Goal: Transaction & Acquisition: Purchase product/service

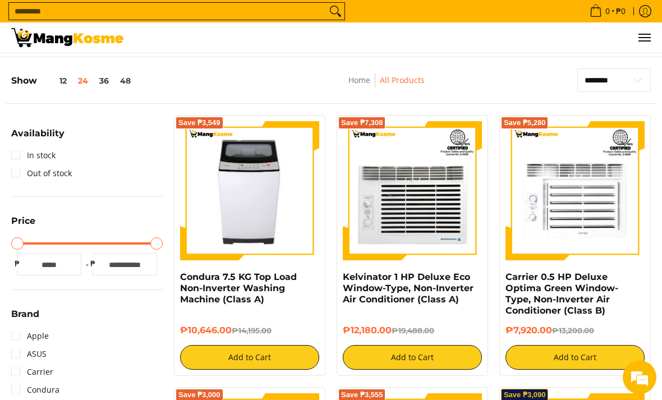
scroll to position [52, 0]
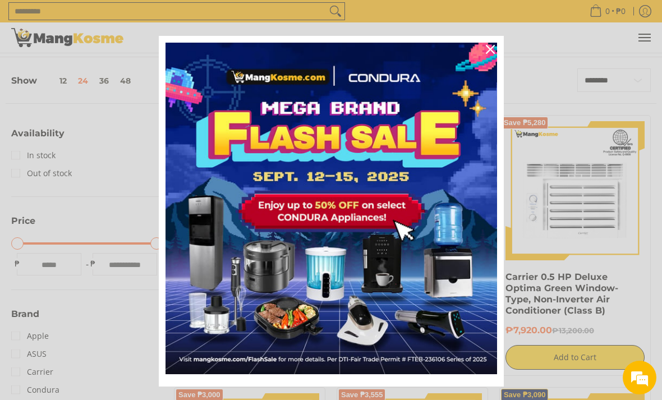
click at [487, 54] on icon "close icon" at bounding box center [490, 49] width 9 height 9
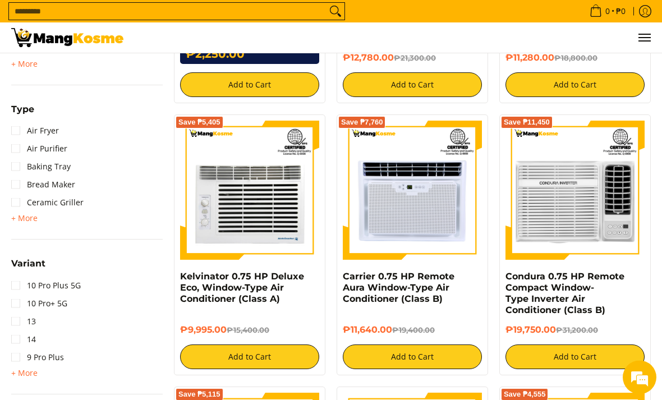
scroll to position [1119, 0]
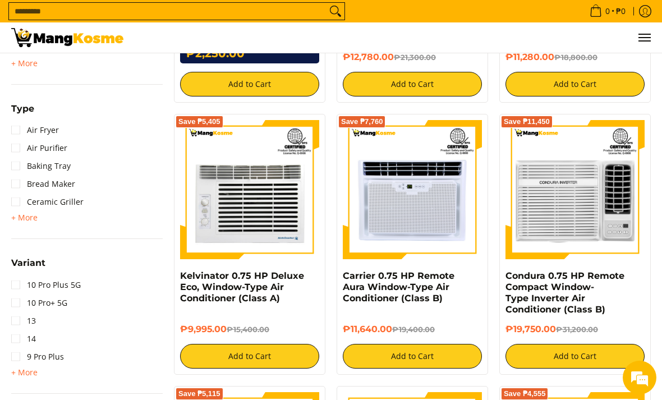
click at [1, 280] on div "**********" at bounding box center [331, 105] width 662 height 2229
click at [23, 372] on span "+ More" at bounding box center [24, 372] width 26 height 9
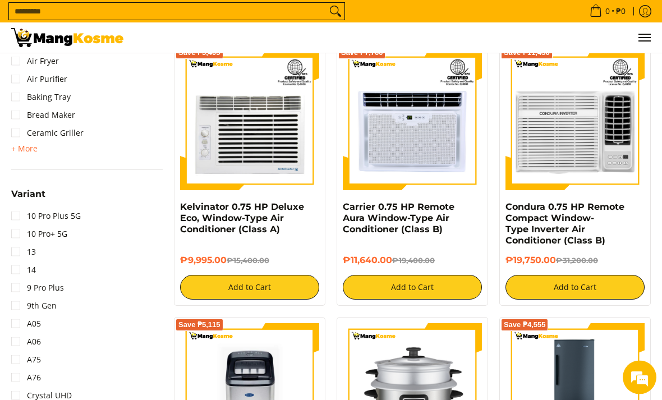
scroll to position [1188, 0]
click at [19, 210] on link "10 Pro Plus 5G" at bounding box center [46, 216] width 70 height 18
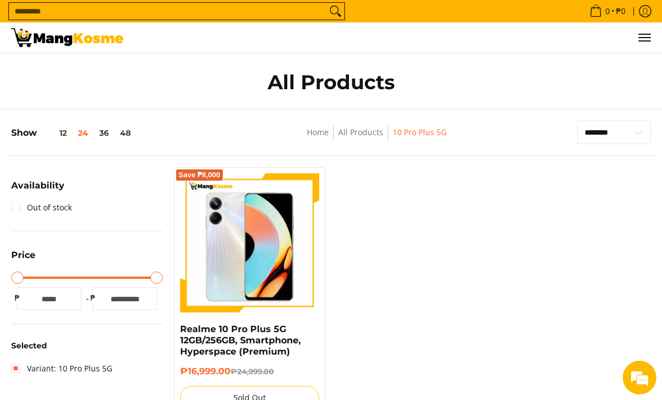
click at [71, 7] on input "Search..." at bounding box center [167, 11] width 317 height 17
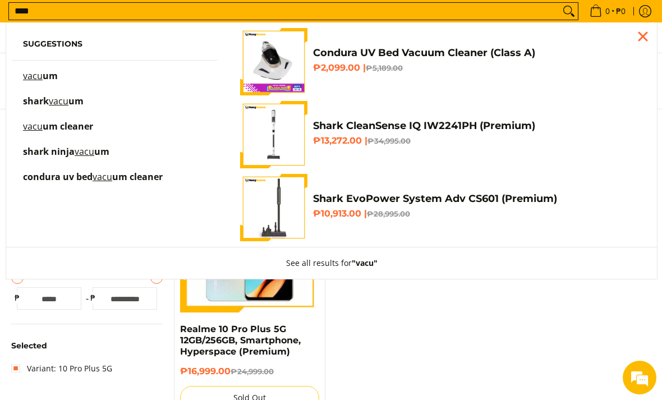
type input "****"
click at [33, 86] on p "vacu um" at bounding box center [40, 82] width 35 height 20
click at [48, 16] on input "****" at bounding box center [284, 11] width 551 height 17
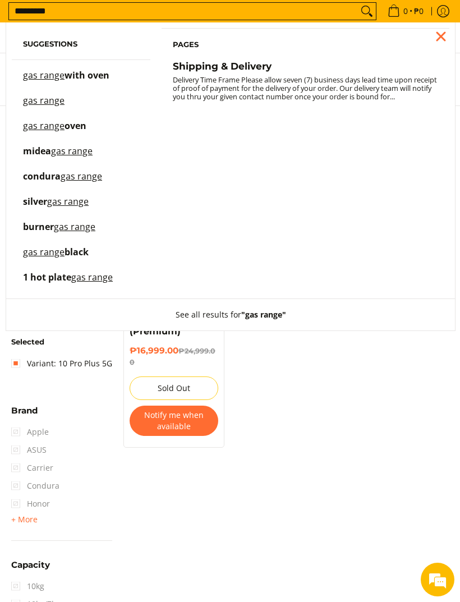
type input "*********"
click at [362, 12] on button "Search" at bounding box center [367, 11] width 18 height 17
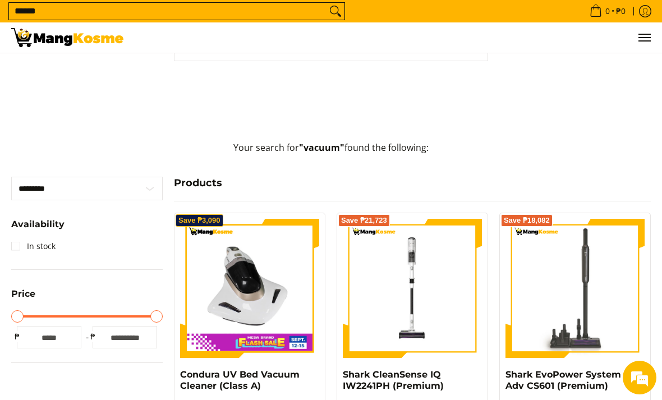
scroll to position [144, 0]
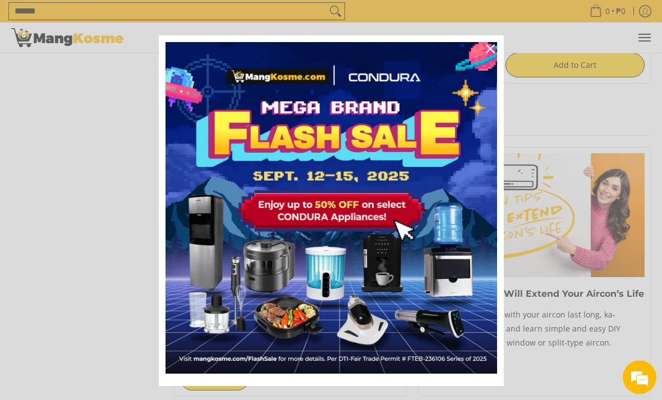
click at [492, 58] on div "Close" at bounding box center [490, 49] width 18 height 18
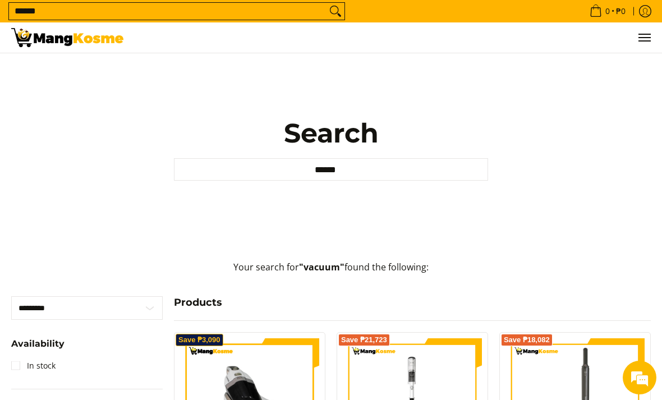
scroll to position [0, 0]
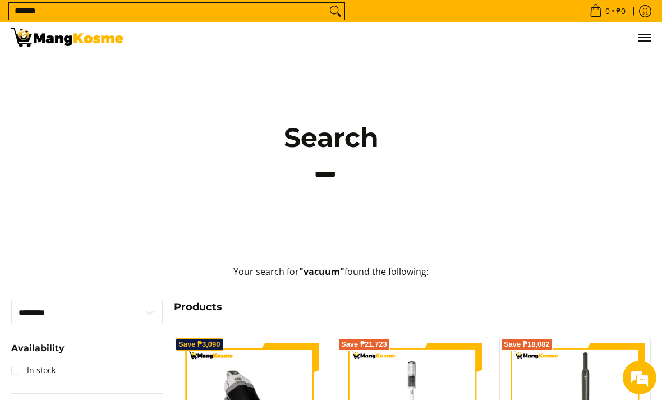
click at [314, 6] on input "******" at bounding box center [167, 11] width 317 height 17
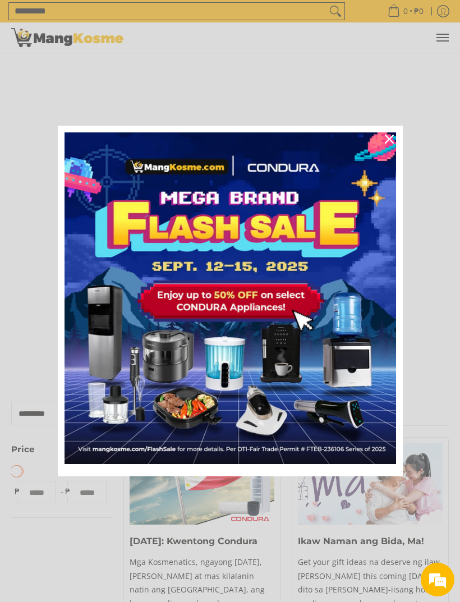
click at [387, 137] on icon "close icon" at bounding box center [389, 139] width 9 height 9
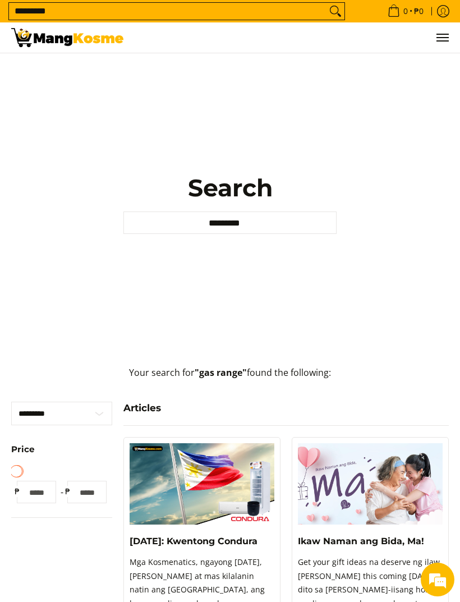
click at [233, 379] on strong ""gas range"" at bounding box center [221, 372] width 52 height 12
click at [274, 234] on input "*********" at bounding box center [229, 222] width 213 height 22
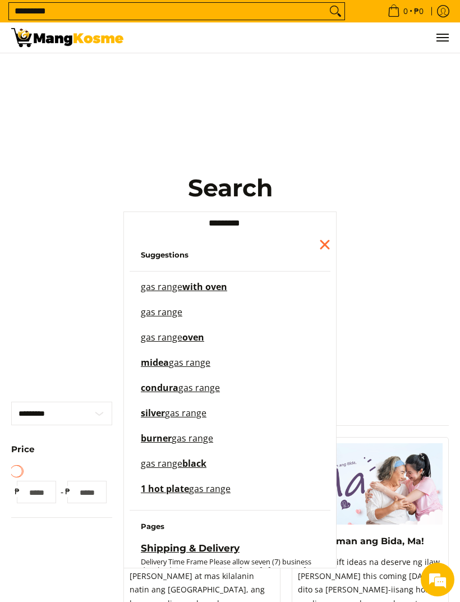
click at [246, 302] on p "gas range with oven" at bounding box center [230, 293] width 178 height 20
click at [159, 394] on span "condura" at bounding box center [160, 387] width 38 height 12
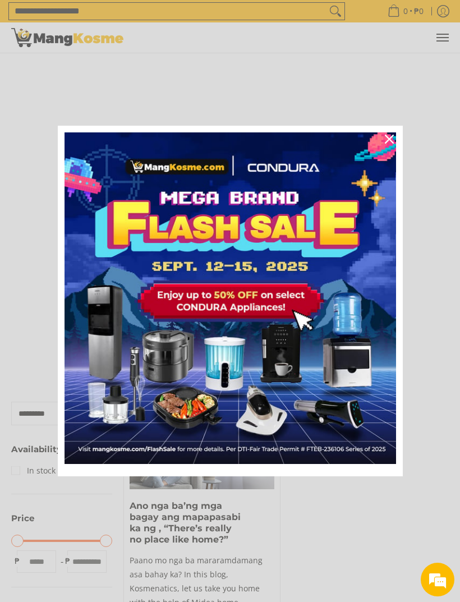
click at [335, 11] on div "Marketing offer form" at bounding box center [230, 301] width 460 height 602
click at [391, 139] on icon "close icon" at bounding box center [389, 139] width 9 height 9
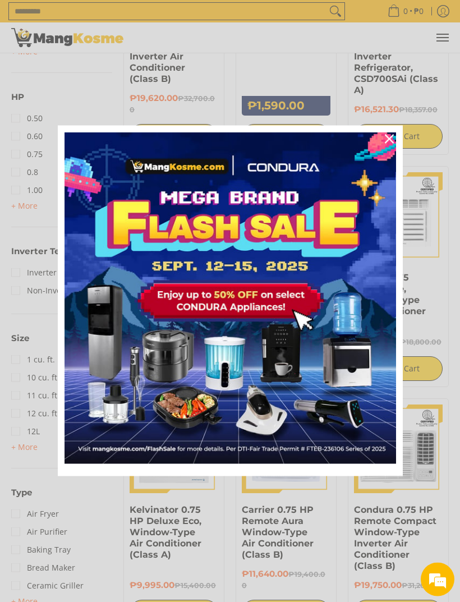
scroll to position [728, 0]
click at [386, 144] on icon "close icon" at bounding box center [389, 139] width 9 height 9
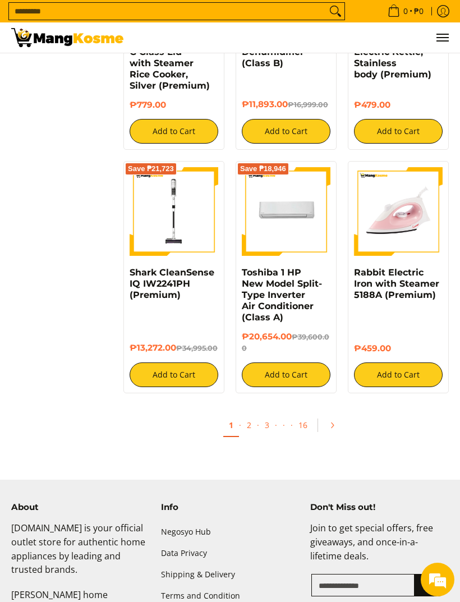
scroll to position [1682, 0]
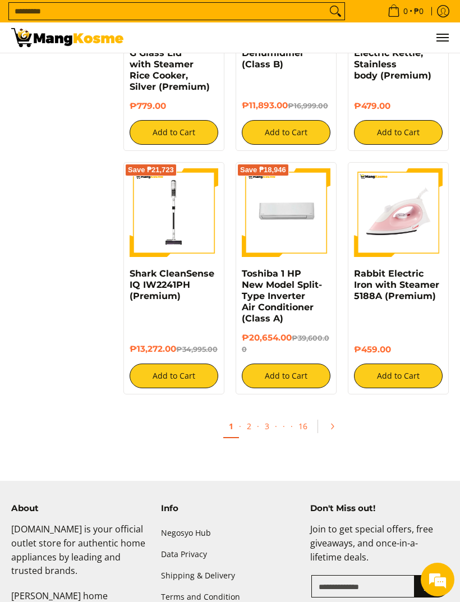
click at [331, 436] on link "Pagination" at bounding box center [335, 426] width 27 height 19
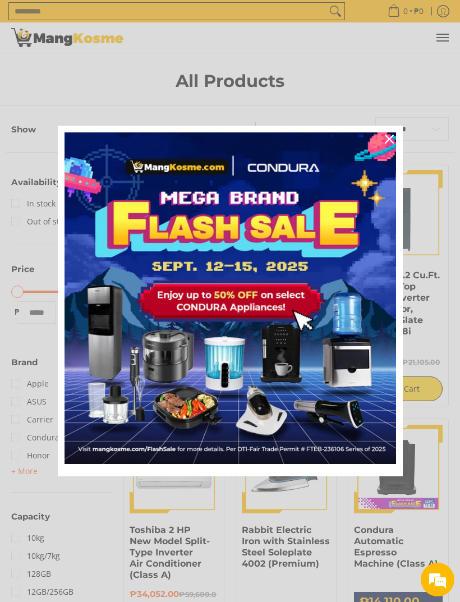
click at [370, 142] on img "Marketing offer form" at bounding box center [229, 297] width 331 height 331
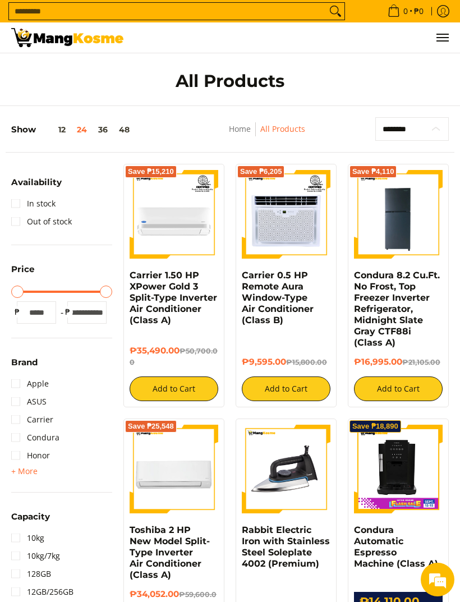
click at [385, 134] on select "**********" at bounding box center [411, 129] width 73 height 24
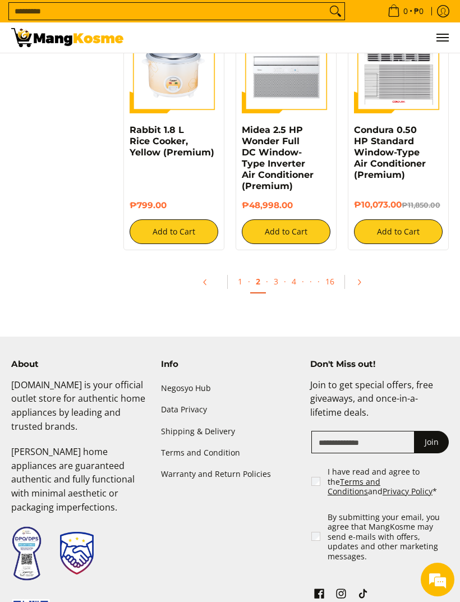
scroll to position [1893, 0]
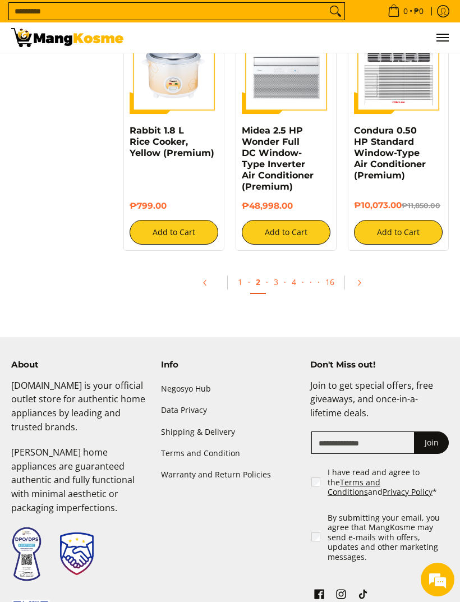
click at [357, 290] on link "Pagination" at bounding box center [362, 282] width 27 height 19
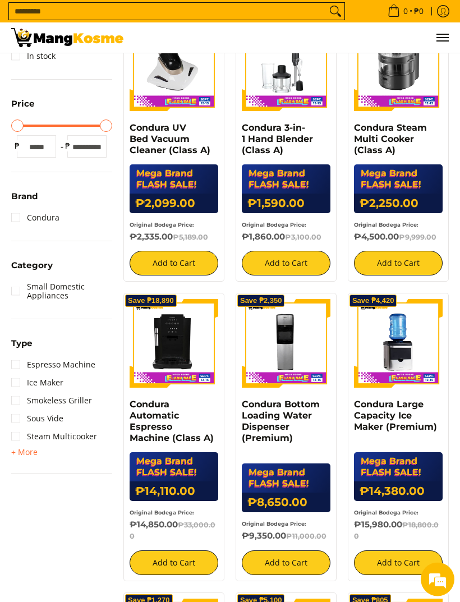
scroll to position [225, 0]
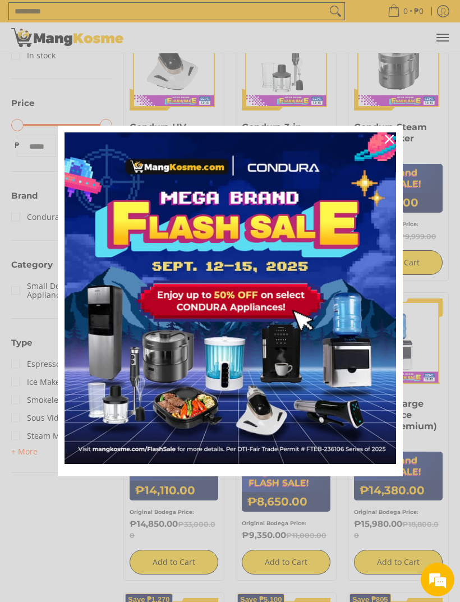
click at [388, 144] on icon "close icon" at bounding box center [389, 139] width 9 height 9
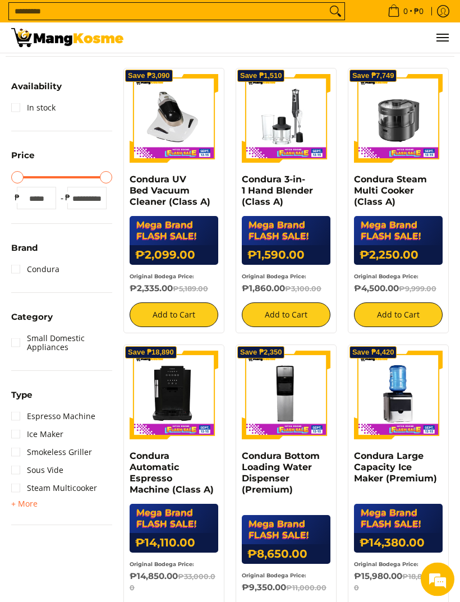
scroll to position [165, 0]
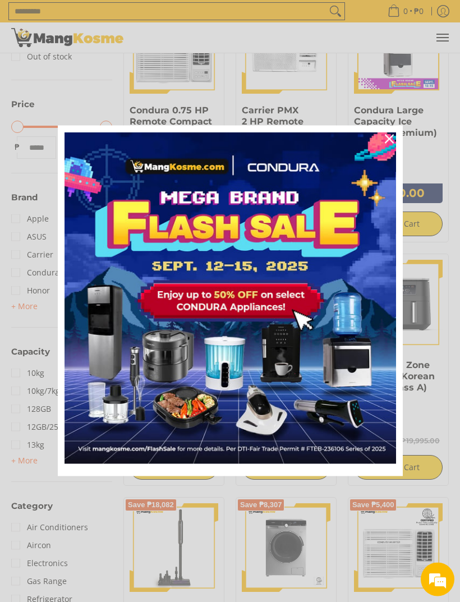
click at [385, 144] on icon "close icon" at bounding box center [389, 139] width 9 height 9
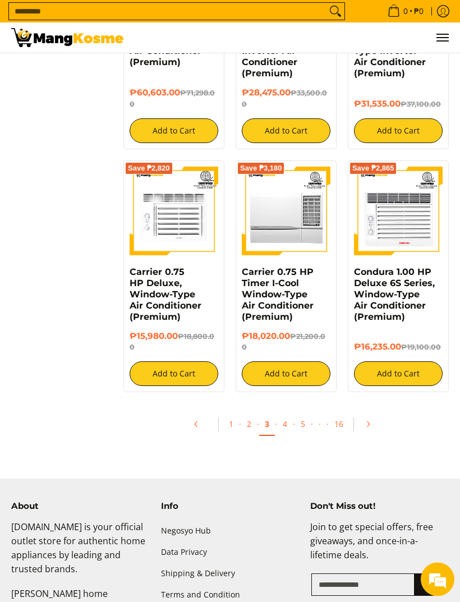
scroll to position [1729, 0]
click at [374, 414] on link "Pagination" at bounding box center [371, 423] width 27 height 19
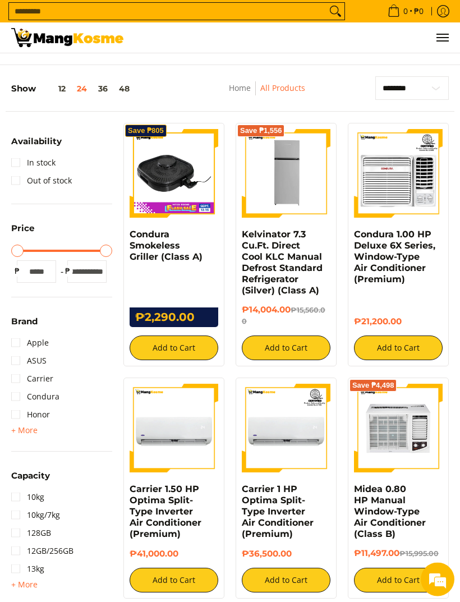
scroll to position [49, 0]
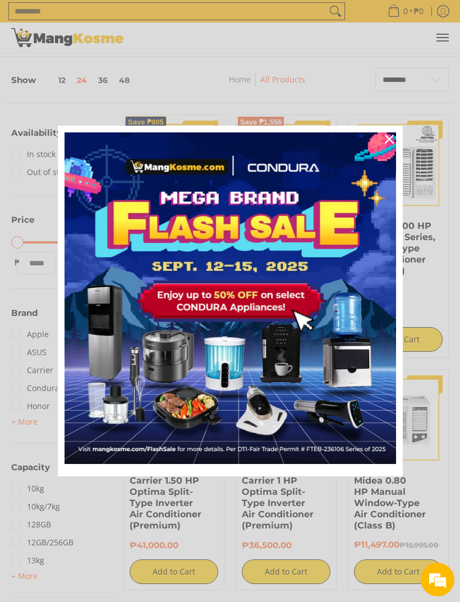
click at [385, 148] on div "Close" at bounding box center [389, 139] width 18 height 18
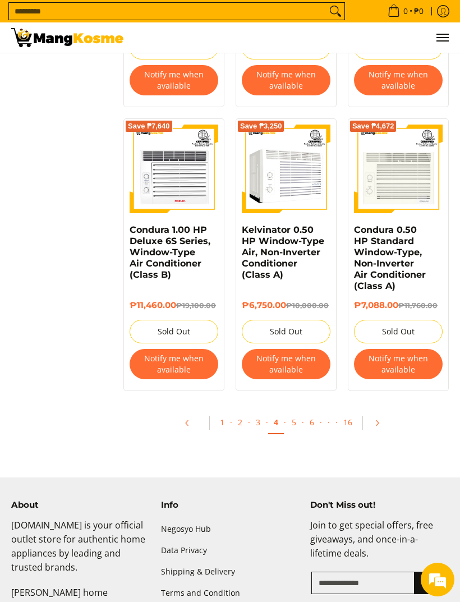
scroll to position [1994, 0]
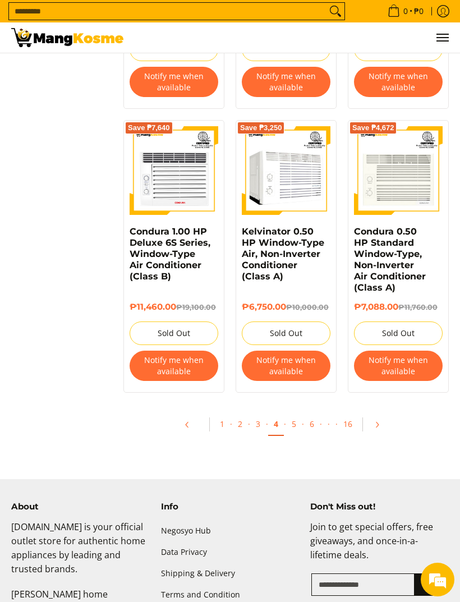
click at [380, 421] on icon "Pagination" at bounding box center [377, 425] width 8 height 8
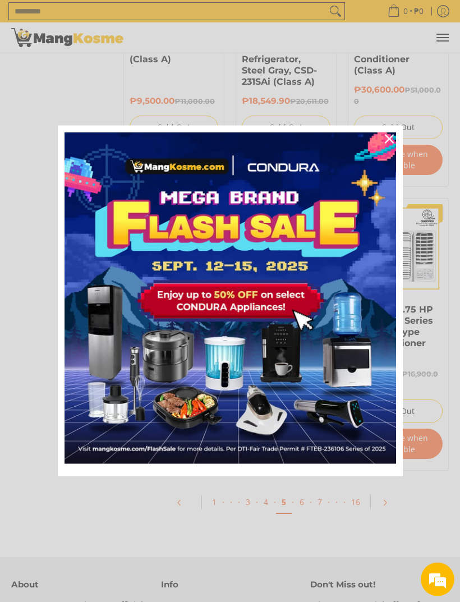
scroll to position [1997, 0]
click at [391, 144] on icon "close icon" at bounding box center [389, 139] width 9 height 9
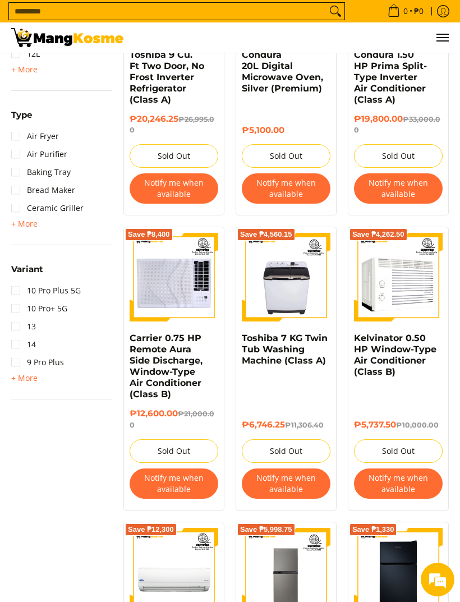
scroll to position [0, 0]
